Goal: Task Accomplishment & Management: Manage account settings

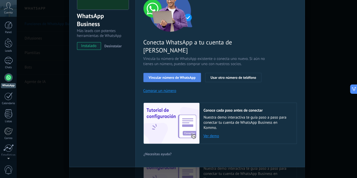
click at [174, 76] on span "Vincular número de WhatsApp" at bounding box center [172, 78] width 47 height 4
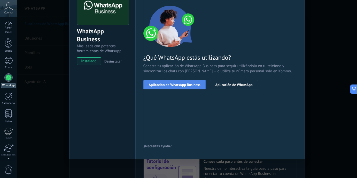
click at [174, 84] on span "Aplicación de WhatsApp Business" at bounding box center [175, 85] width 52 height 4
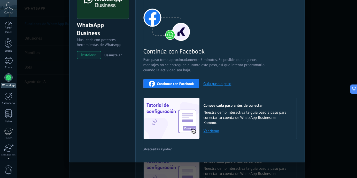
scroll to position [45, 0]
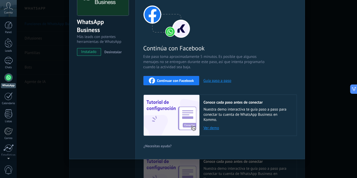
click at [213, 128] on link "Ver demo" at bounding box center [248, 128] width 88 height 5
click at [336, 82] on div "WhatsApp Business Más leads con potentes herramientas de WhatsApp instalado Des…" at bounding box center [187, 89] width 340 height 178
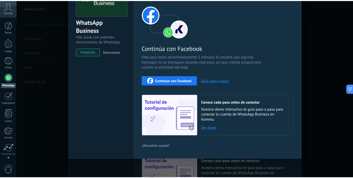
scroll to position [0, 0]
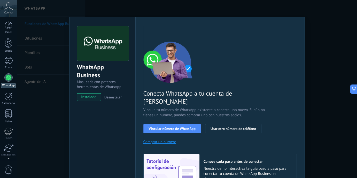
click at [336, 82] on div "WhatsApp Business Más leads con potentes herramientas de WhatsApp instalado Des…" at bounding box center [187, 89] width 340 height 178
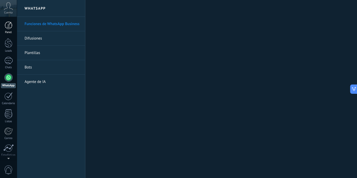
click at [6, 25] on div at bounding box center [9, 25] width 8 height 8
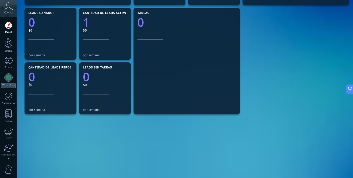
scroll to position [176, 0]
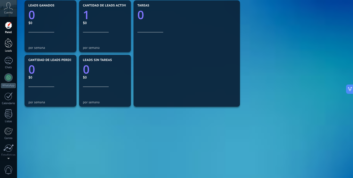
click at [7, 44] on div at bounding box center [9, 43] width 8 height 10
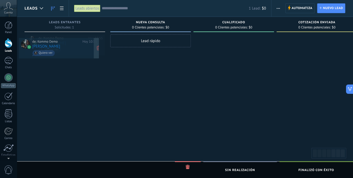
drag, startPoint x: 81, startPoint y: 50, endPoint x: 75, endPoint y: 53, distance: 6.8
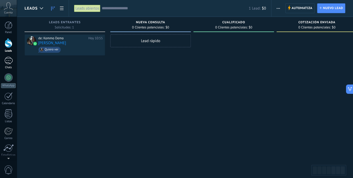
click at [6, 62] on div "1" at bounding box center [8, 60] width 8 height 7
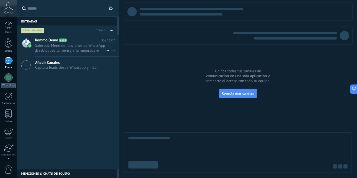
click at [69, 48] on span "Salesbot: Menú de funciones de WhatsApp ¡Desbloquea la mensajería mejorada en W…" at bounding box center [70, 48] width 70 height 10
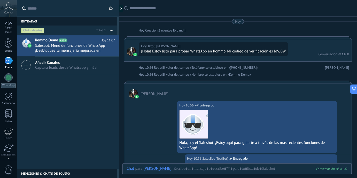
scroll to position [1120, 0]
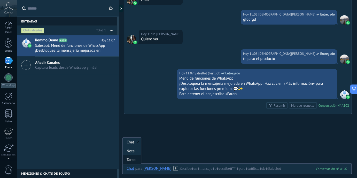
click at [133, 160] on div "Tarea" at bounding box center [132, 159] width 18 height 9
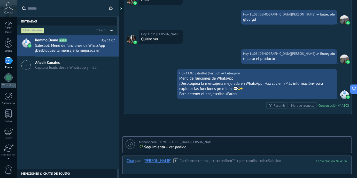
scroll to position [1162, 0]
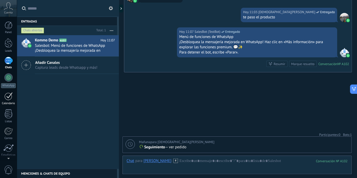
click at [11, 95] on div at bounding box center [8, 96] width 8 height 8
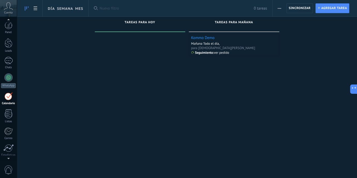
scroll to position [14, 0]
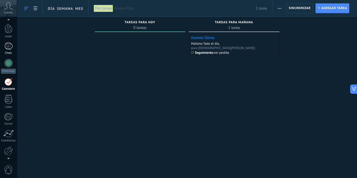
click at [12, 47] on div "1" at bounding box center [8, 45] width 8 height 7
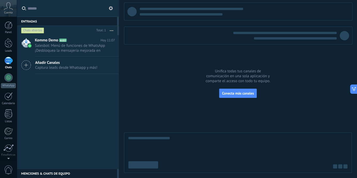
click at [55, 172] on div "Menciones & Chats de equipo 0" at bounding box center [67, 173] width 100 height 9
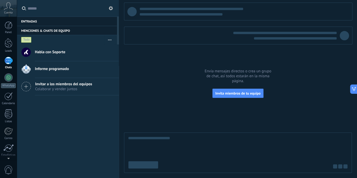
click at [69, 85] on span "Invitar a los miembros del equipos" at bounding box center [63, 84] width 57 height 5
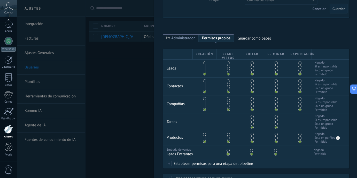
scroll to position [77, 0]
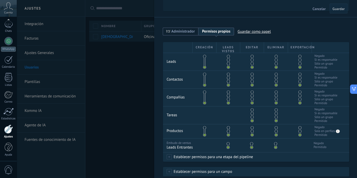
drag, startPoint x: 276, startPoint y: 114, endPoint x: 275, endPoint y: 111, distance: 3.4
click at [276, 113] on div at bounding box center [277, 115] width 2 height 13
click at [275, 112] on span at bounding box center [276, 113] width 3 height 3
click at [275, 109] on span at bounding box center [276, 109] width 3 height 3
click at [275, 119] on span at bounding box center [276, 120] width 3 height 3
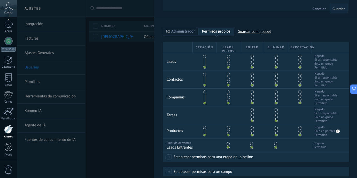
scroll to position [127, 0]
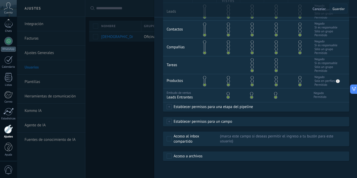
click at [40, 125] on div at bounding box center [178, 89] width 357 height 178
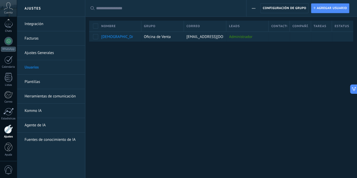
click at [40, 125] on link "Agente de IA" at bounding box center [52, 125] width 55 height 14
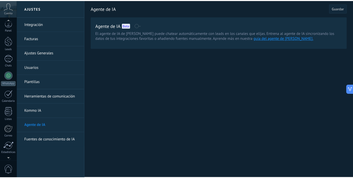
scroll to position [36, 0]
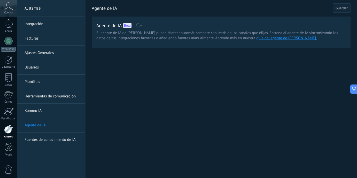
drag, startPoint x: 10, startPoint y: 114, endPoint x: 143, endPoint y: 111, distance: 133.1
click at [10, 114] on div at bounding box center [8, 112] width 10 height 8
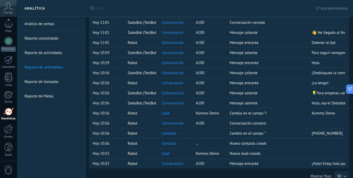
scroll to position [240, 0]
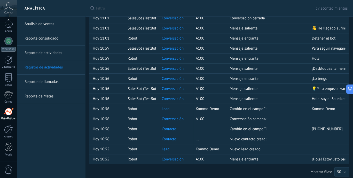
click at [46, 55] on link "Reporte de actividades" at bounding box center [52, 53] width 55 height 14
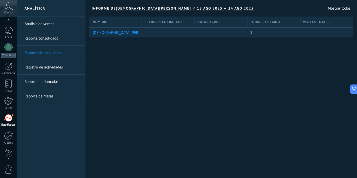
click at [8, 23] on div at bounding box center [8, 21] width 17 height 8
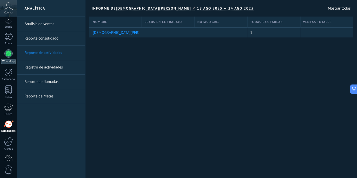
scroll to position [36, 0]
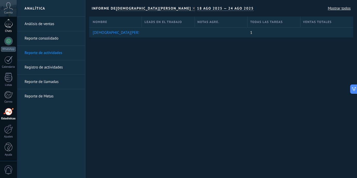
click at [8, 30] on div "Chats" at bounding box center [8, 30] width 15 height 3
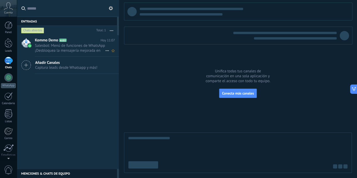
click at [77, 48] on span "Salesbot: Menú de funciones de WhatsApp ¡Desbloquea la mensajería mejorada en W…" at bounding box center [70, 48] width 70 height 10
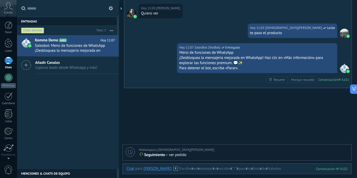
scroll to position [1162, 0]
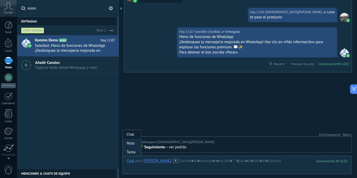
click at [128, 160] on div "Chat" at bounding box center [130, 160] width 7 height 5
click at [129, 160] on div "Chat" at bounding box center [130, 160] width 7 height 5
click at [174, 160] on use at bounding box center [176, 160] width 4 height 4
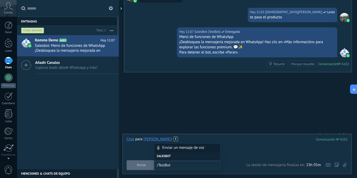
click at [272, 145] on div at bounding box center [237, 147] width 221 height 20
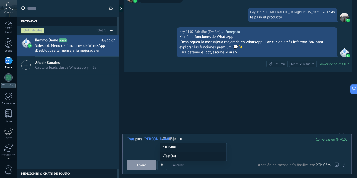
click at [112, 8] on icon at bounding box center [111, 8] width 4 height 4
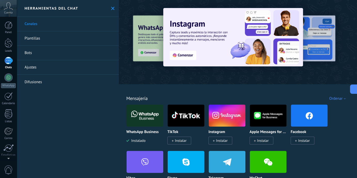
click at [69, 37] on link "Plantillas" at bounding box center [68, 38] width 102 height 14
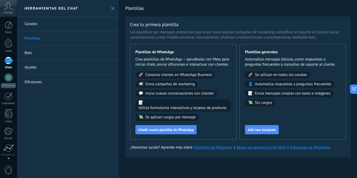
click at [111, 9] on use at bounding box center [112, 8] width 3 height 3
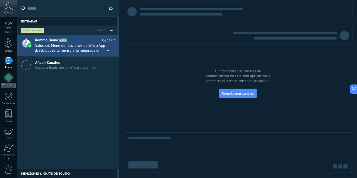
click at [73, 50] on span "Salesbot: Menú de funciones de WhatsApp ¡Desbloquea la mensajería mejorada en W…" at bounding box center [70, 48] width 70 height 10
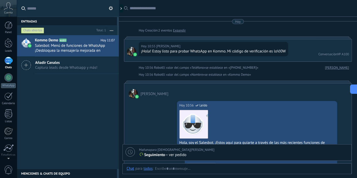
scroll to position [1120, 0]
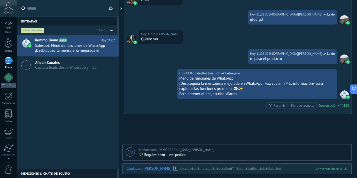
click at [149, 169] on div "[PERSON_NAME]" at bounding box center [157, 168] width 28 height 5
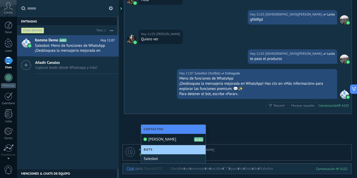
click at [181, 140] on div "Mauro A102" at bounding box center [173, 139] width 65 height 11
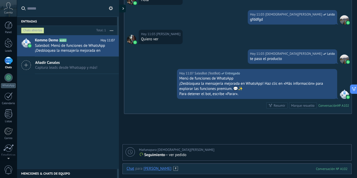
click at [122, 8] on div at bounding box center [122, 9] width 8 height 8
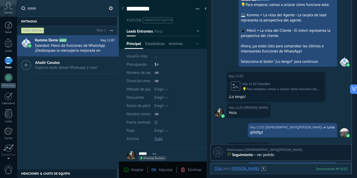
scroll to position [7, 0]
click at [205, 8] on div at bounding box center [207, 9] width 8 height 8
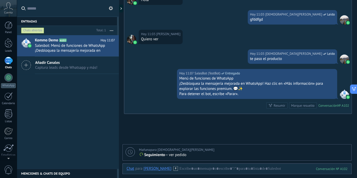
click at [112, 8] on use at bounding box center [111, 8] width 4 height 4
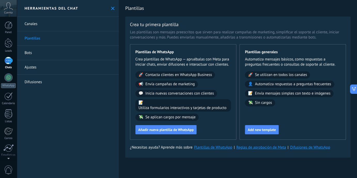
click at [49, 26] on link "Canales" at bounding box center [68, 24] width 102 height 14
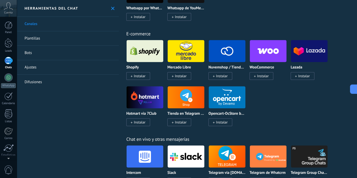
scroll to position [284, 0]
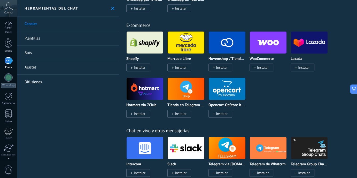
click at [184, 47] on img at bounding box center [186, 42] width 37 height 25
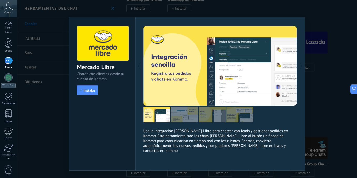
click at [326, 50] on div "Mercado Libre Chatea con clientes desde tu cuenta de Kommo install Instalar Usa…" at bounding box center [187, 89] width 340 height 178
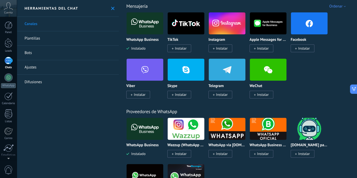
scroll to position [0, 0]
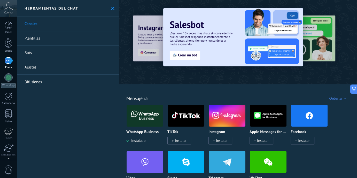
click at [334, 98] on div "Ordenar" at bounding box center [338, 98] width 18 height 5
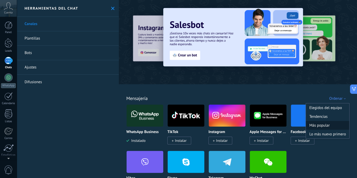
click at [326, 122] on div "Más popular" at bounding box center [327, 125] width 43 height 9
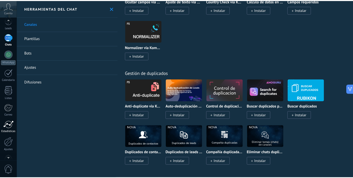
scroll to position [36, 0]
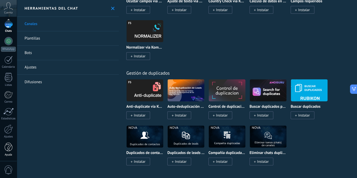
drag, startPoint x: 8, startPoint y: 146, endPoint x: 11, endPoint y: 143, distance: 3.7
click at [8, 146] on div at bounding box center [9, 147] width 8 height 9
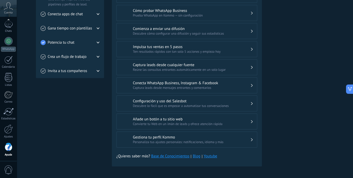
scroll to position [158, 0]
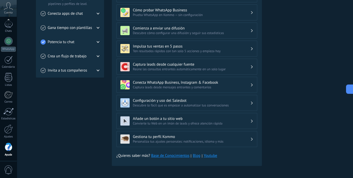
click at [177, 154] on link "Base de Conocimientos" at bounding box center [170, 155] width 38 height 5
